Goal: Information Seeking & Learning: Check status

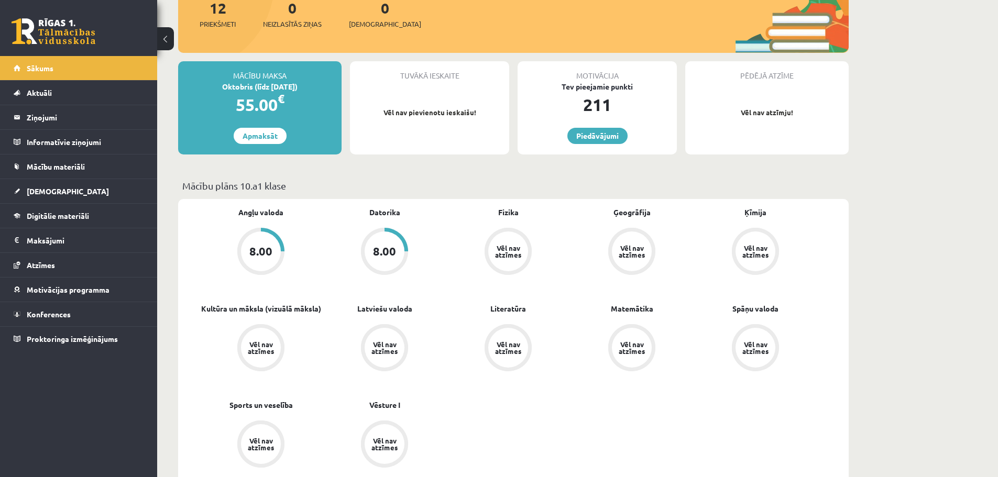
scroll to position [210, 0]
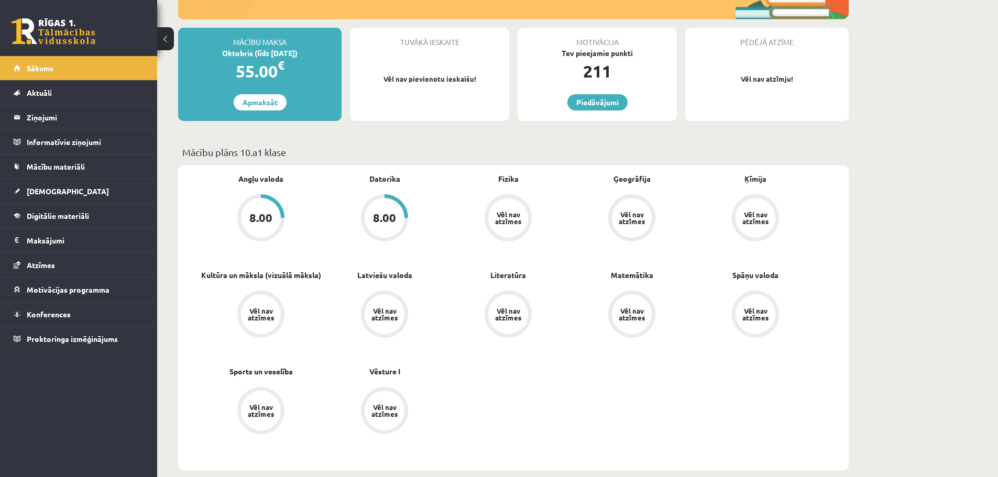
click at [379, 218] on div "8.00" at bounding box center [384, 218] width 23 height 12
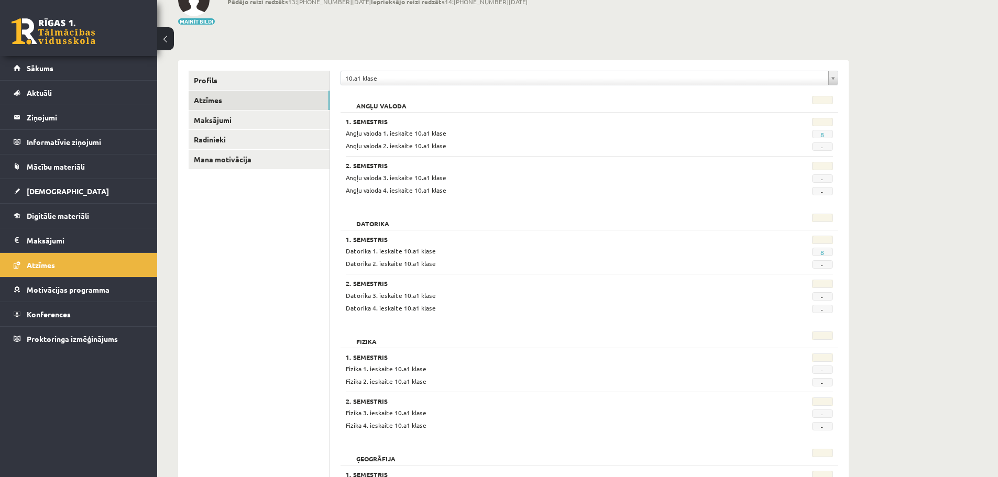
scroll to position [52, 0]
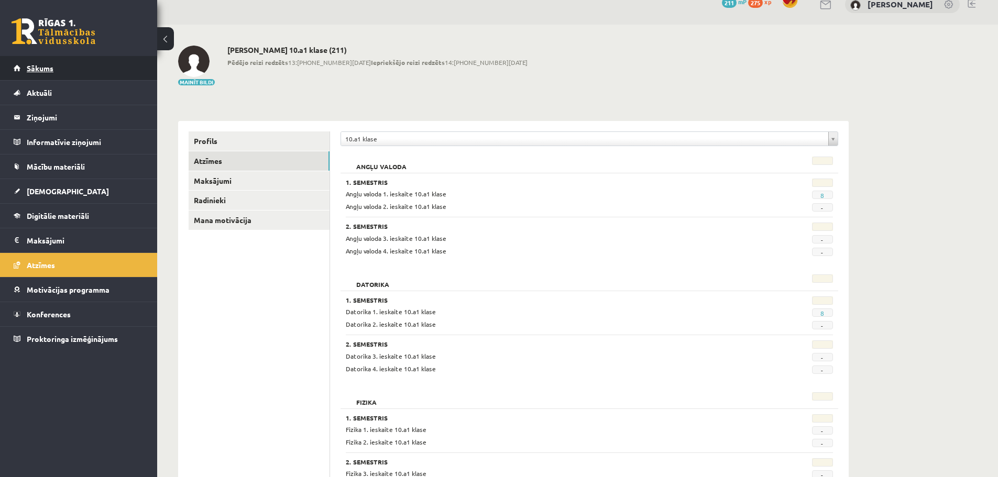
click at [38, 68] on span "Sākums" at bounding box center [40, 67] width 27 height 9
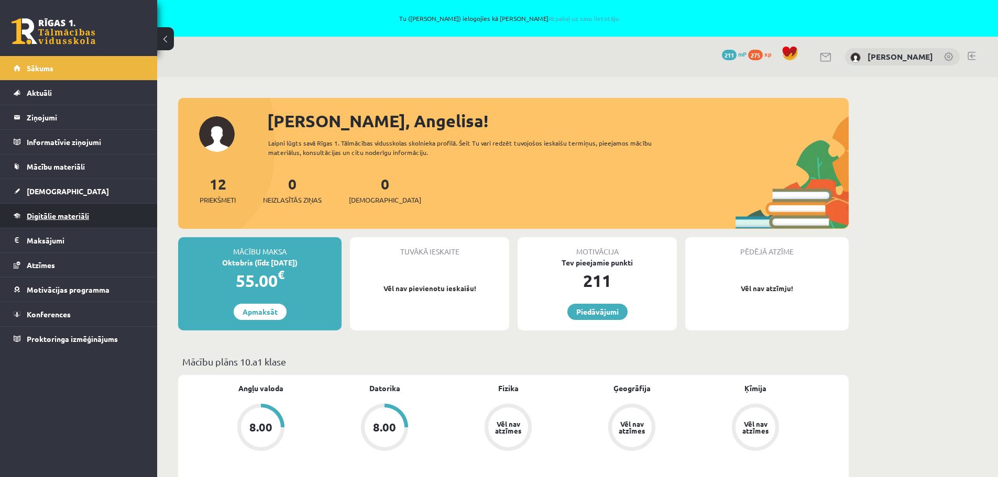
click at [80, 227] on link "Digitālie materiāli" at bounding box center [79, 216] width 131 height 24
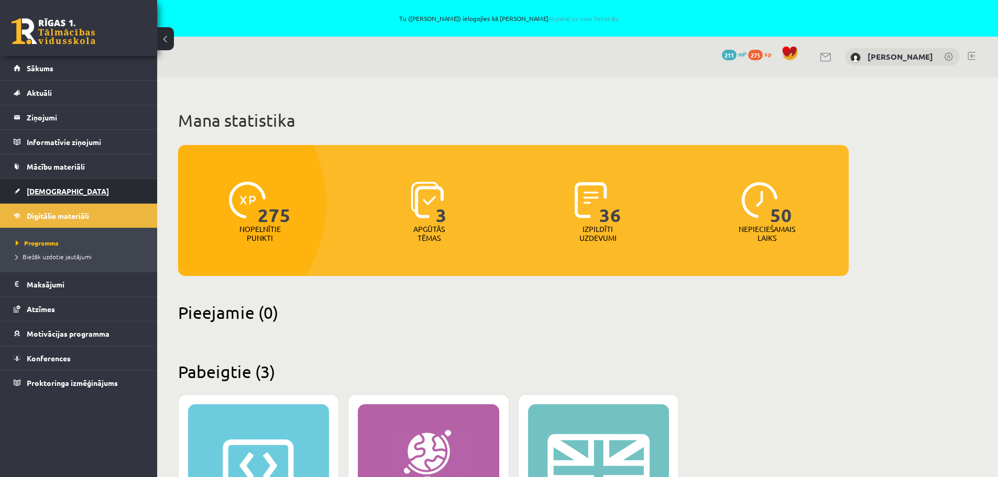
click at [55, 189] on span "[DEMOGRAPHIC_DATA]" at bounding box center [68, 191] width 82 height 9
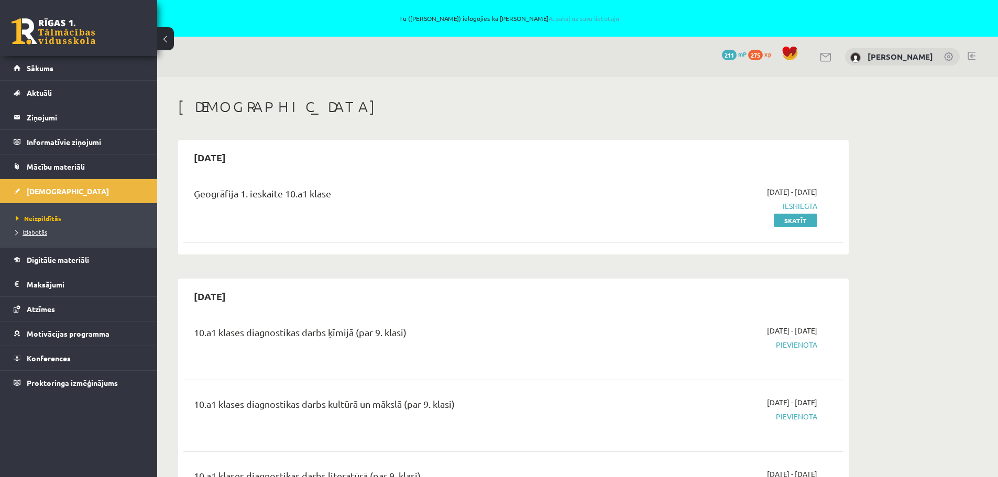
click at [36, 233] on span "Izlabotās" at bounding box center [31, 232] width 31 height 8
